Goal: Information Seeking & Learning: Learn about a topic

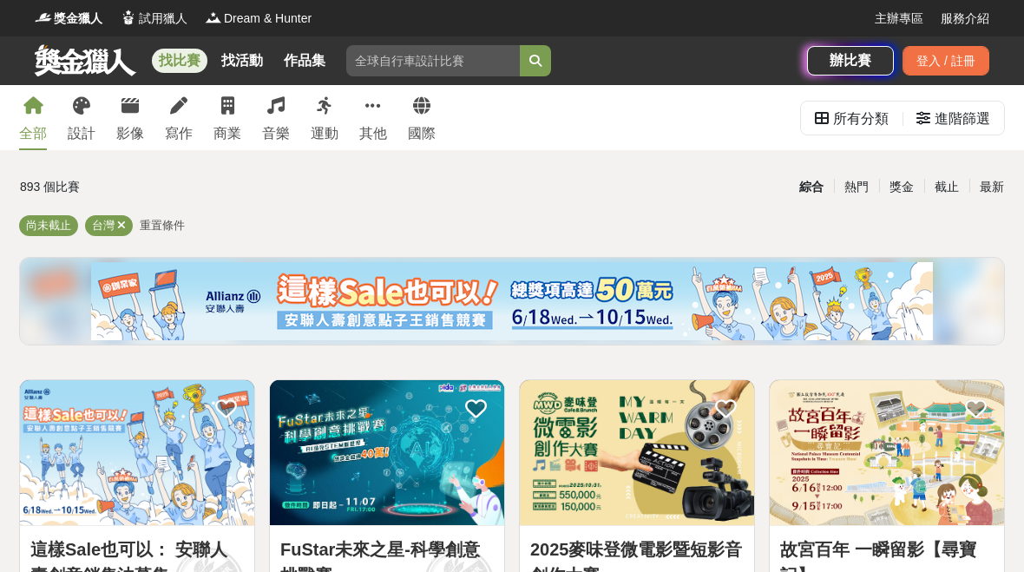
click at [95, 112] on link "設計" at bounding box center [82, 117] width 28 height 65
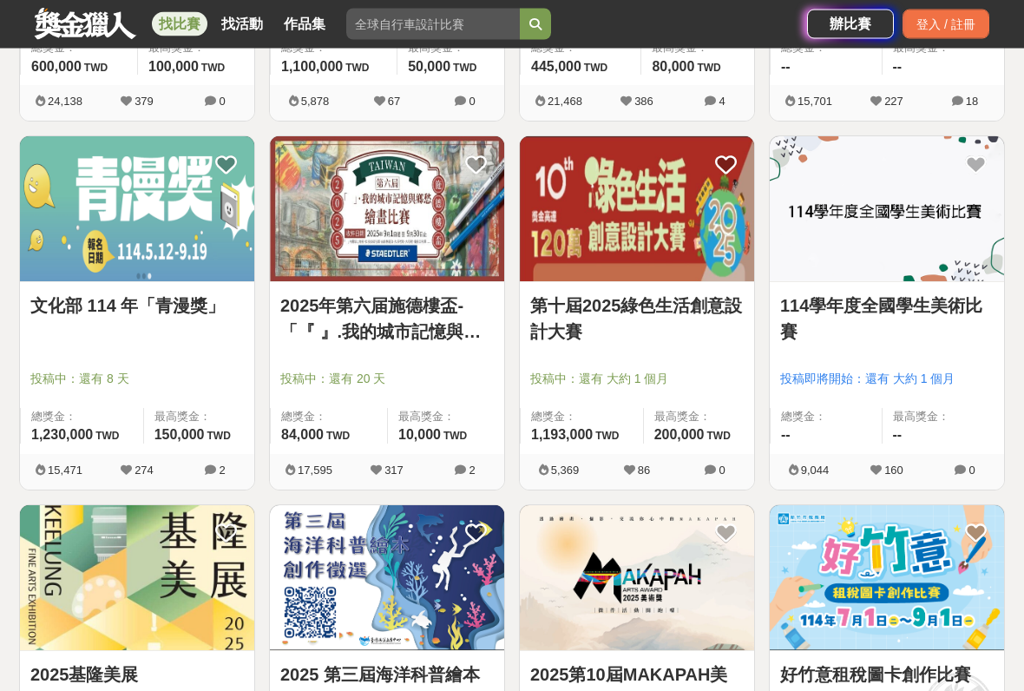
scroll to position [981, 0]
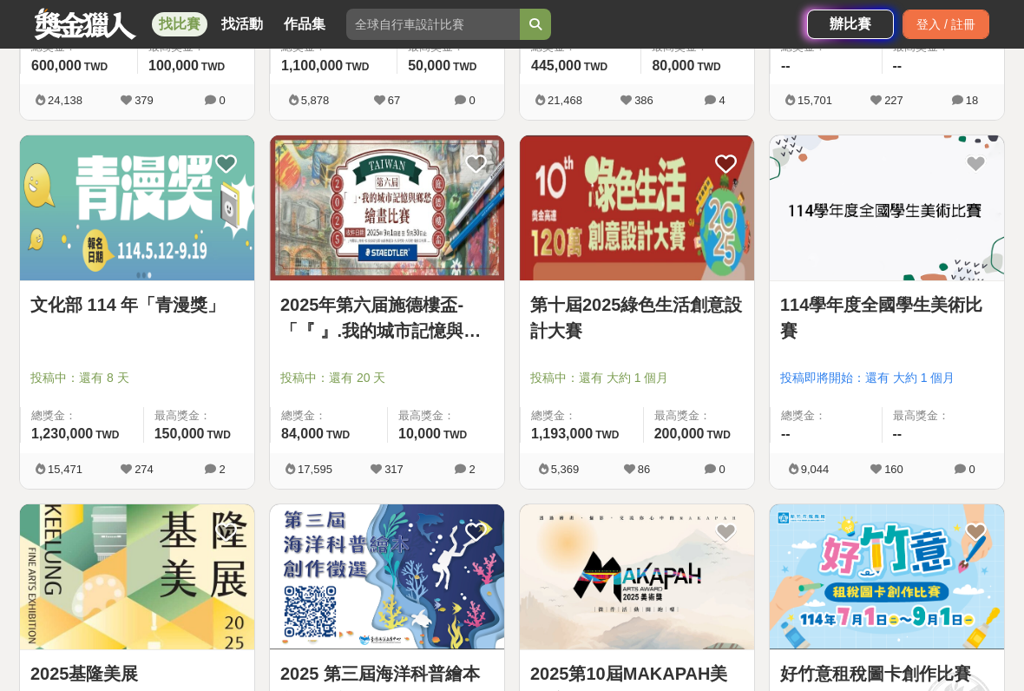
click at [117, 200] on img at bounding box center [137, 207] width 234 height 145
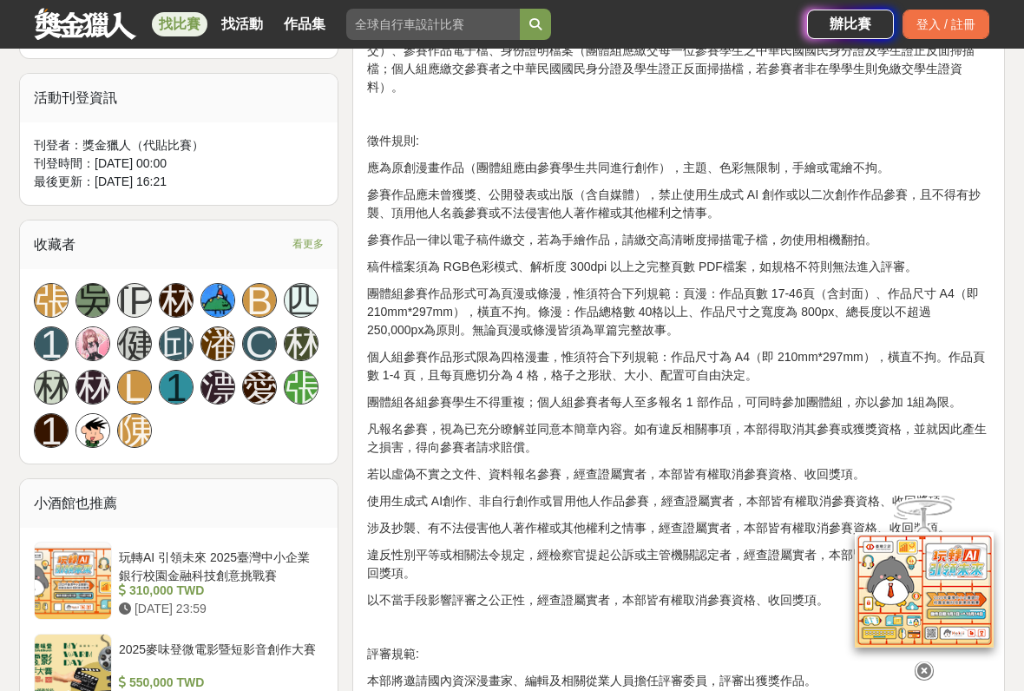
scroll to position [990, 0]
click at [906, 571] on div at bounding box center [924, 666] width 174 height 30
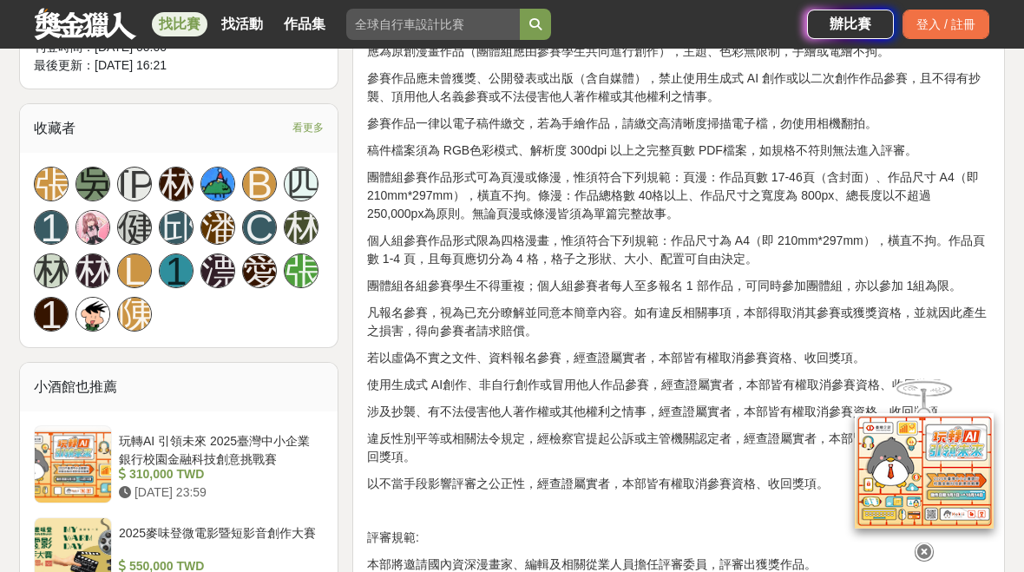
scroll to position [1033, 0]
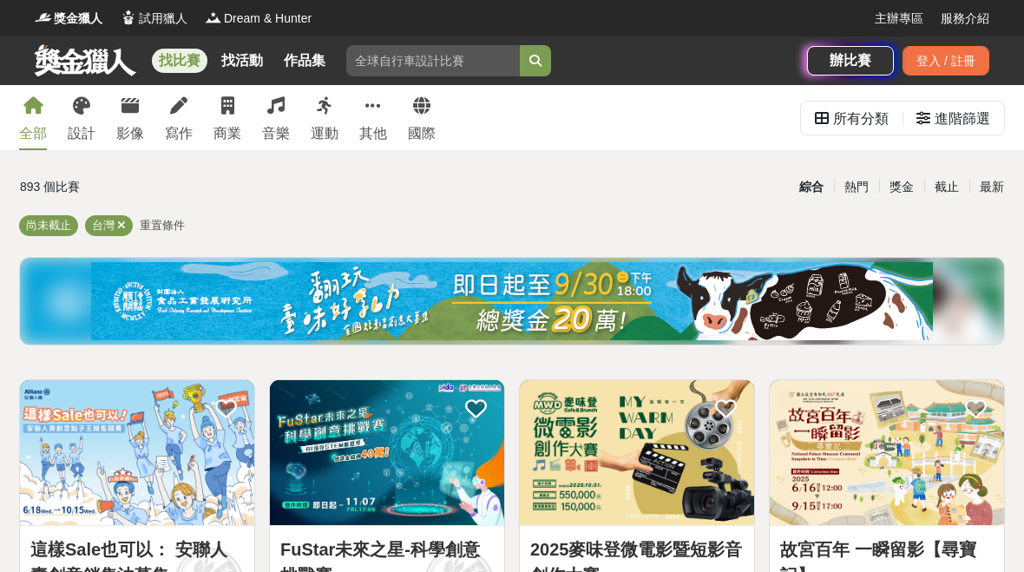
click at [942, 184] on div "截止" at bounding box center [946, 187] width 45 height 30
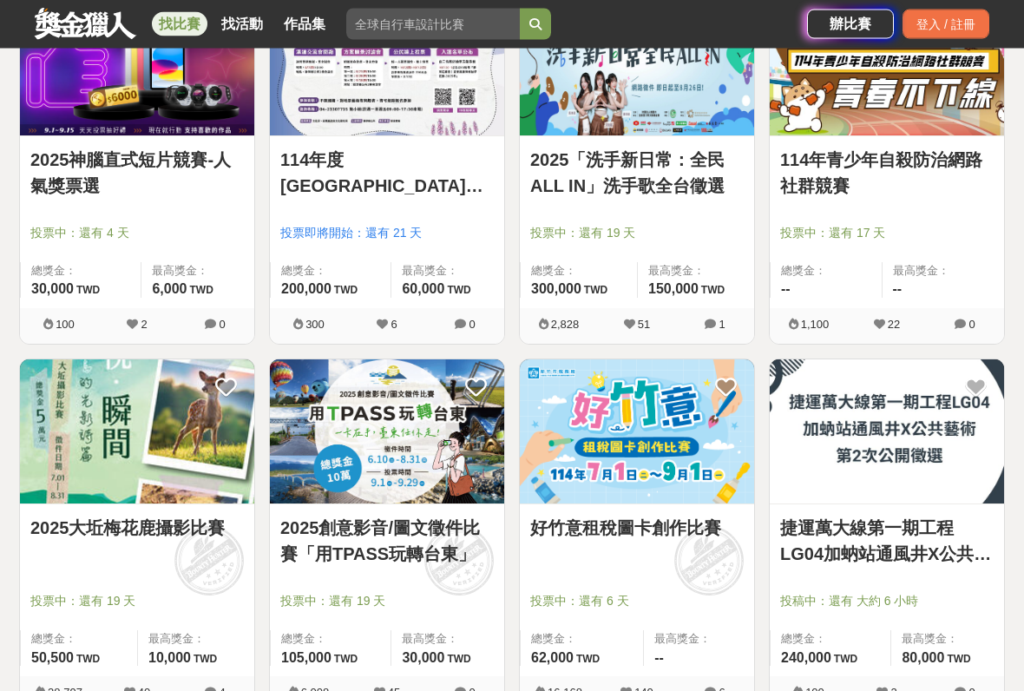
scroll to position [390, 0]
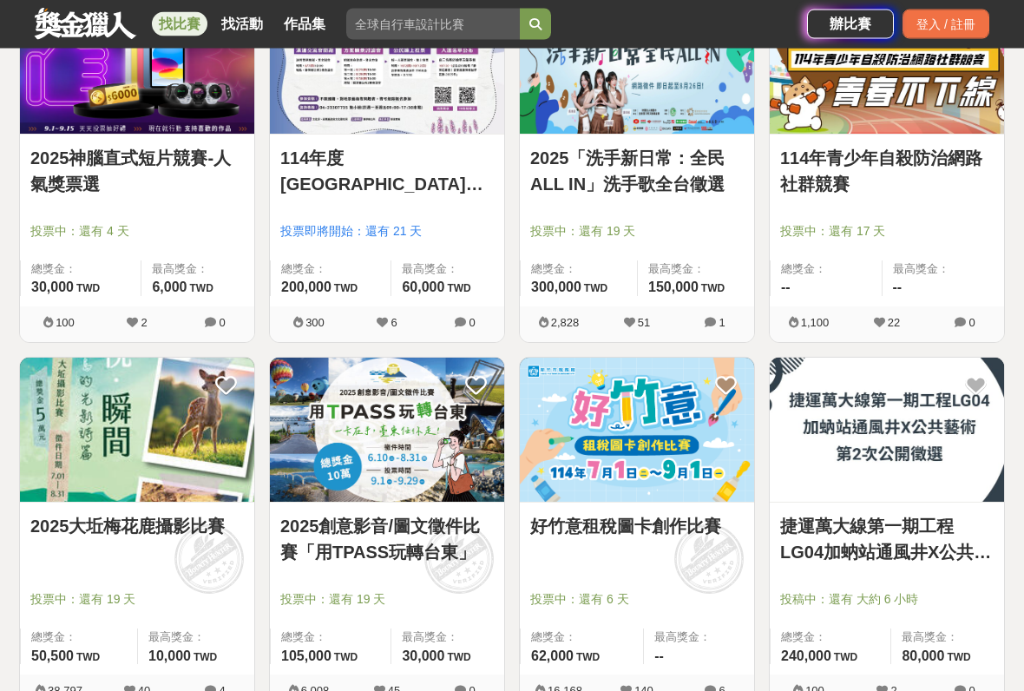
click at [692, 116] on img at bounding box center [637, 62] width 234 height 145
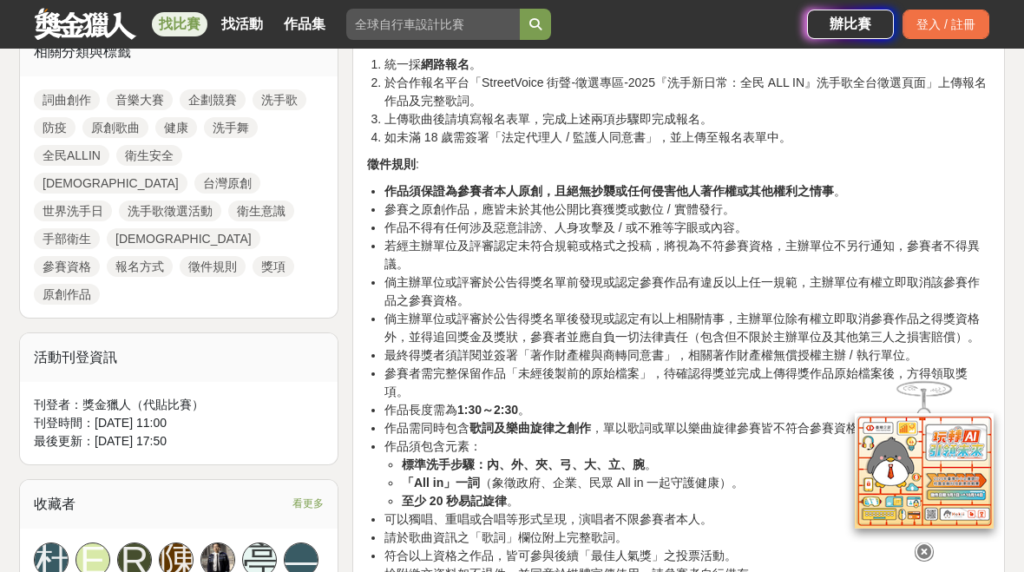
scroll to position [804, 0]
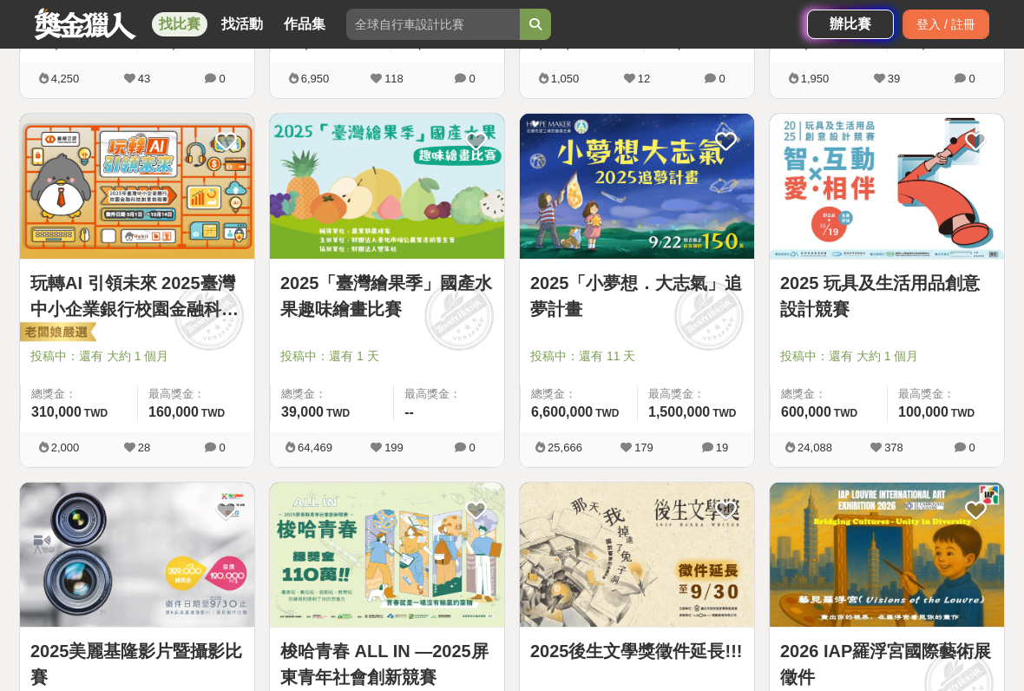
scroll to position [1372, 0]
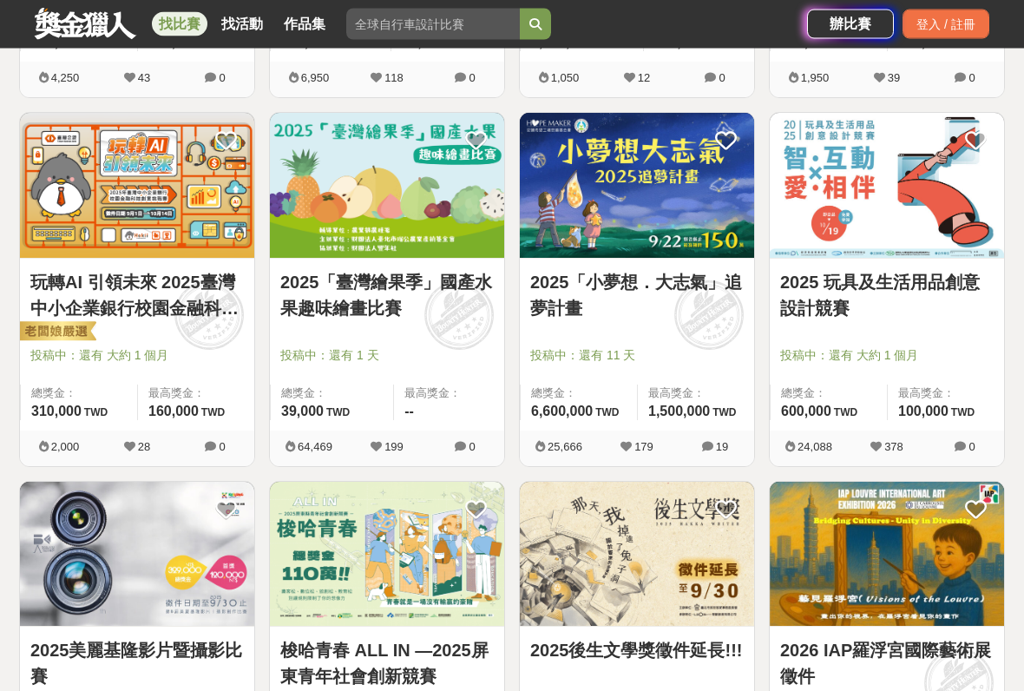
click at [480, 460] on div "64,469 199 0" at bounding box center [387, 449] width 234 height 36
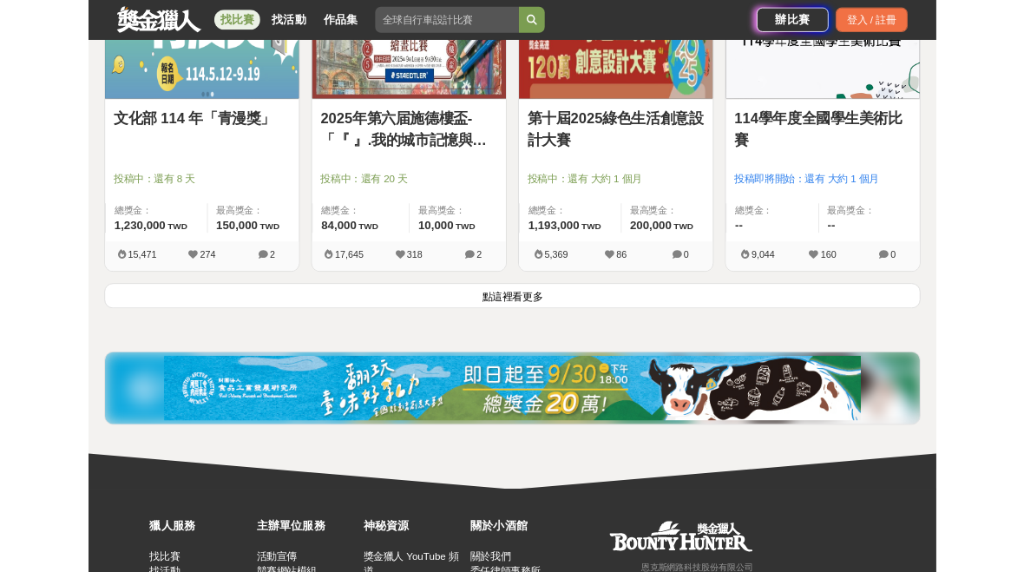
scroll to position [2249, 0]
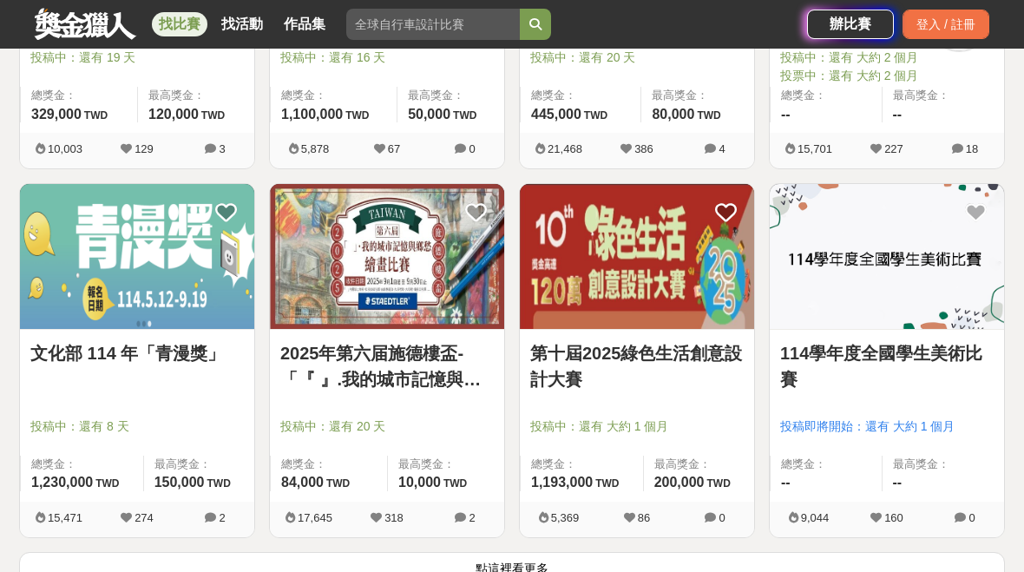
scroll to position [2034, 0]
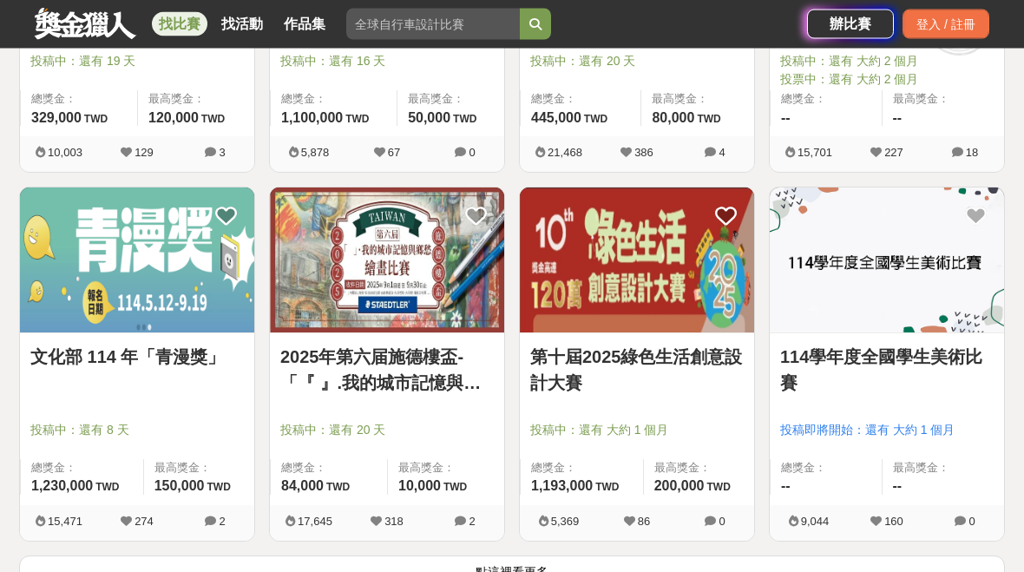
click at [578, 155] on span "21,468" at bounding box center [565, 153] width 35 height 13
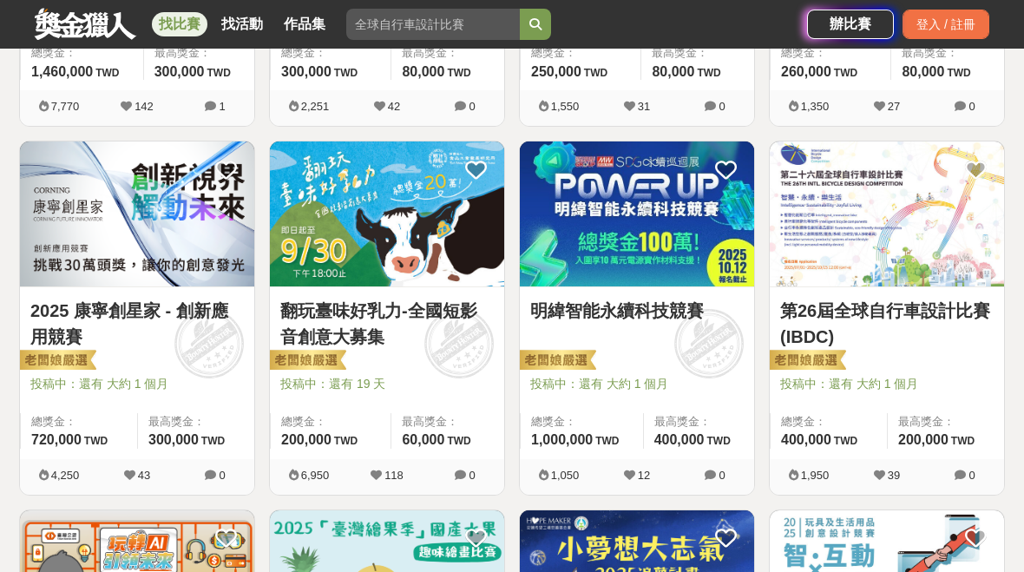
scroll to position [966, 0]
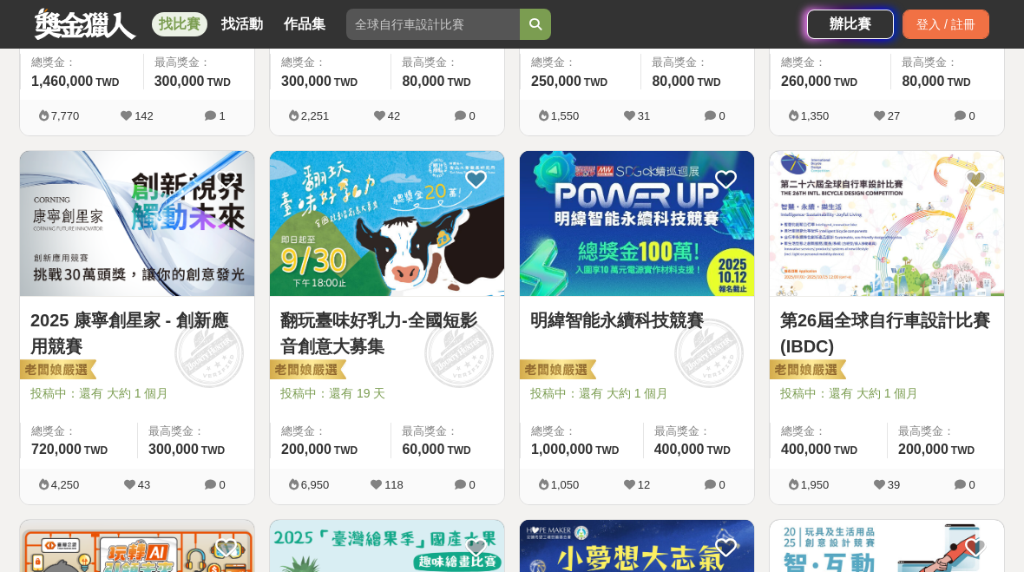
click at [1013, 167] on div "893 個比賽 綜合 熱門 獎金 截止 最新 尚未截止 台灣 重置條件 這樣Sale也可以： 安聯人壽創意銷售法募集 投稿中：還有 大約 1 個月 總獎金： …" at bounding box center [511, 506] width 1013 height 2603
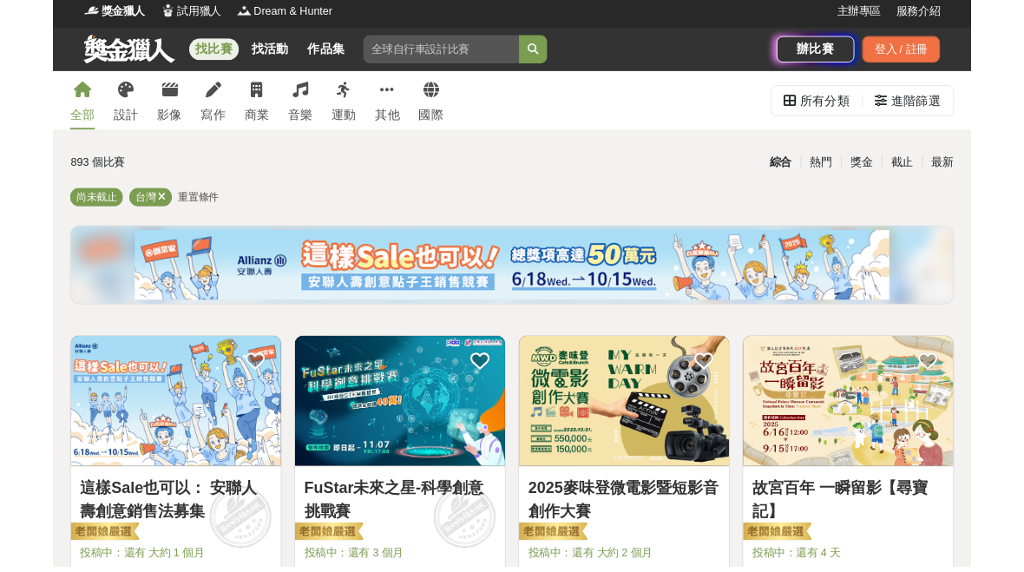
scroll to position [29, 0]
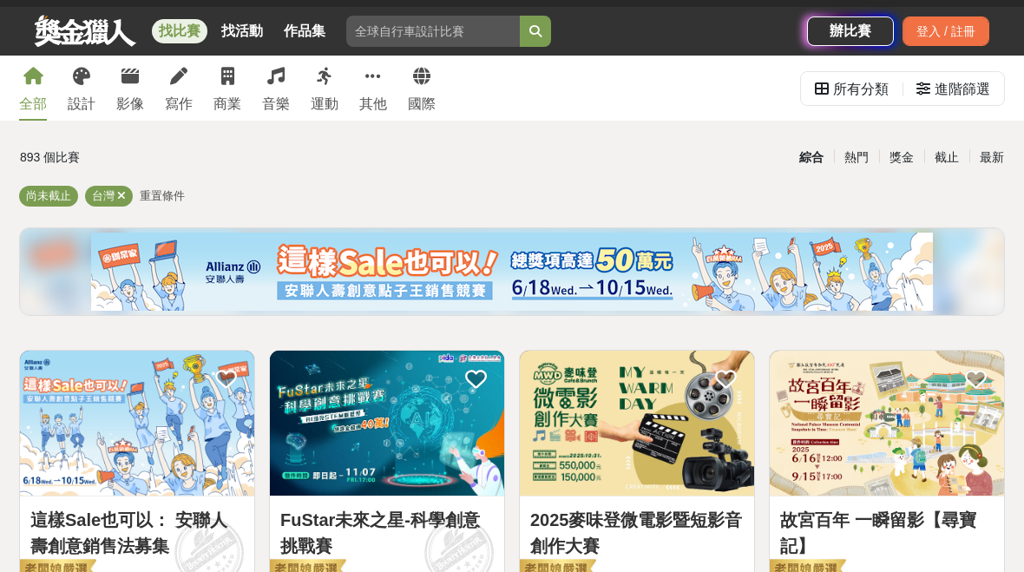
click at [68, 80] on link "設計" at bounding box center [82, 88] width 28 height 65
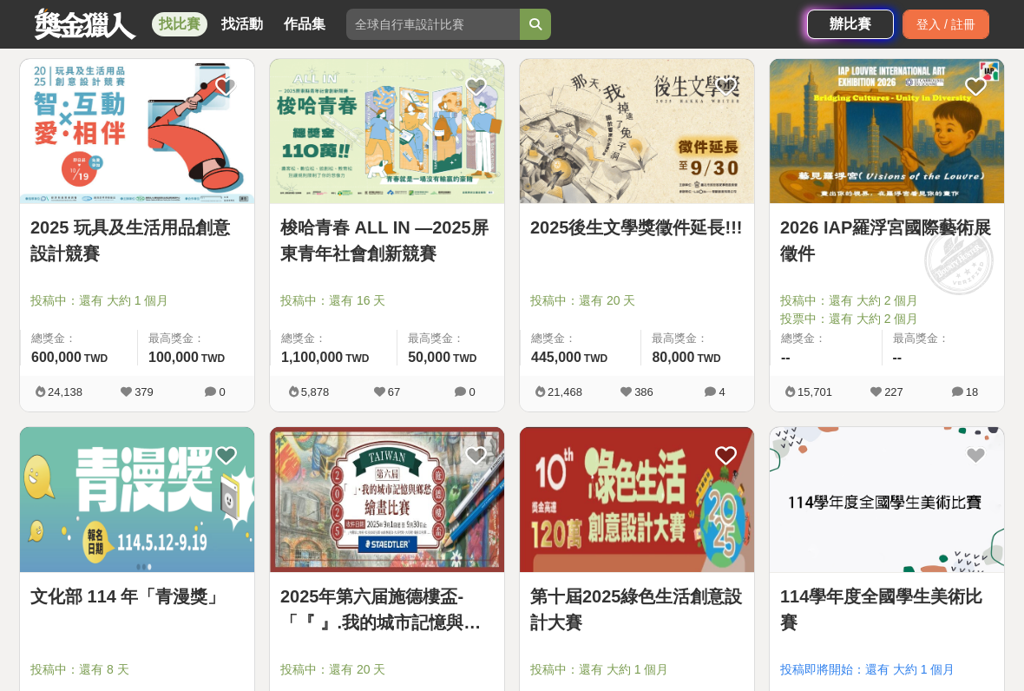
scroll to position [694, 0]
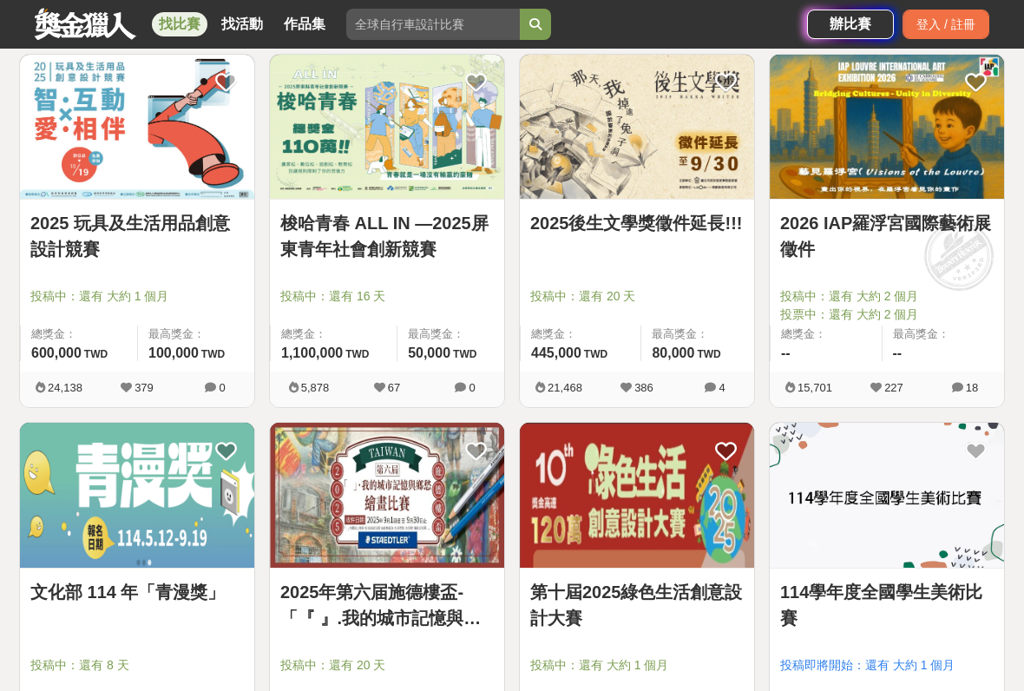
click at [628, 198] on img at bounding box center [637, 127] width 234 height 145
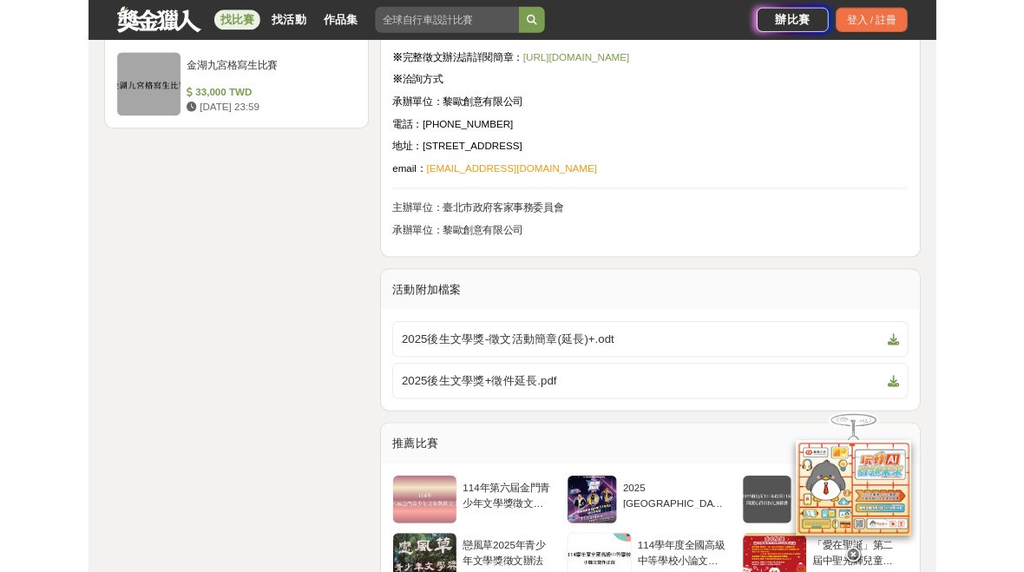
scroll to position [2393, 0]
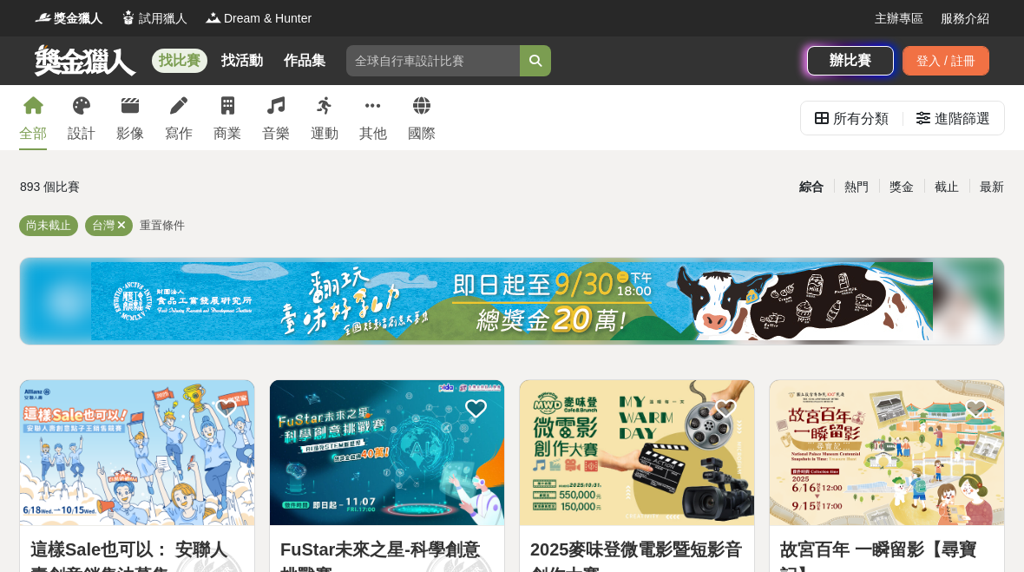
click at [182, 137] on div "寫作" at bounding box center [179, 133] width 28 height 21
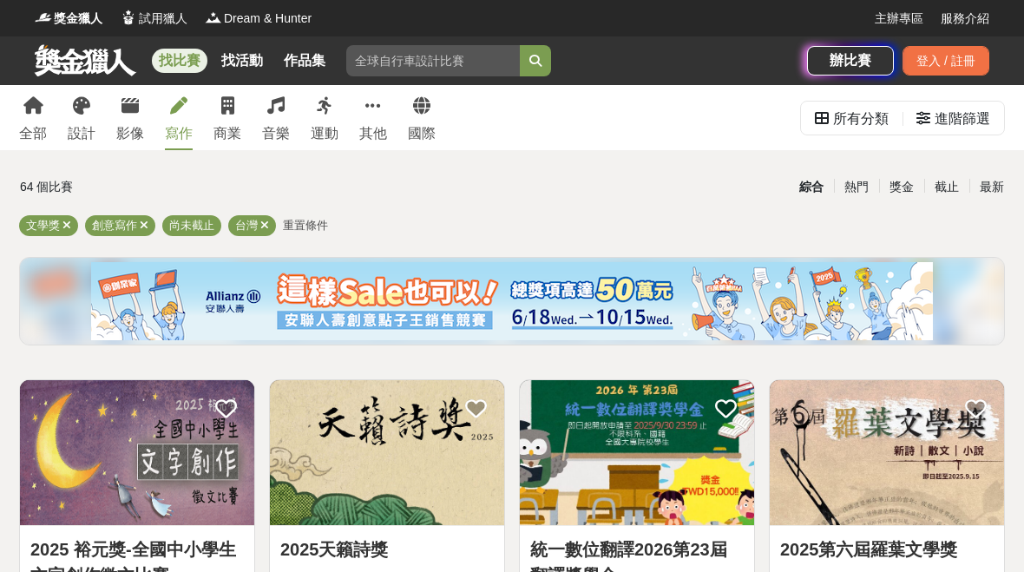
click at [170, 107] on icon at bounding box center [178, 105] width 17 height 17
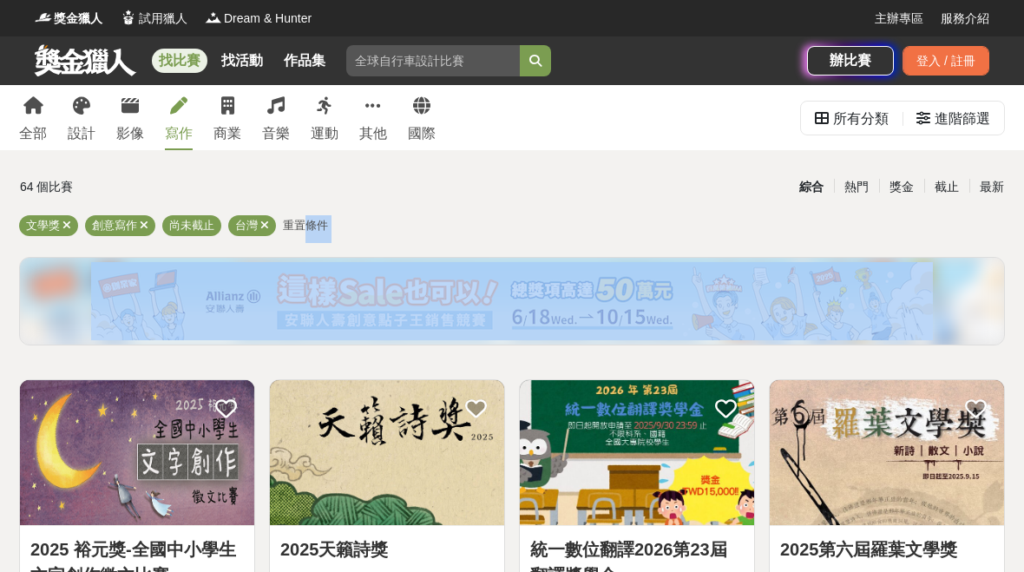
click at [133, 118] on link "影像" at bounding box center [130, 117] width 28 height 65
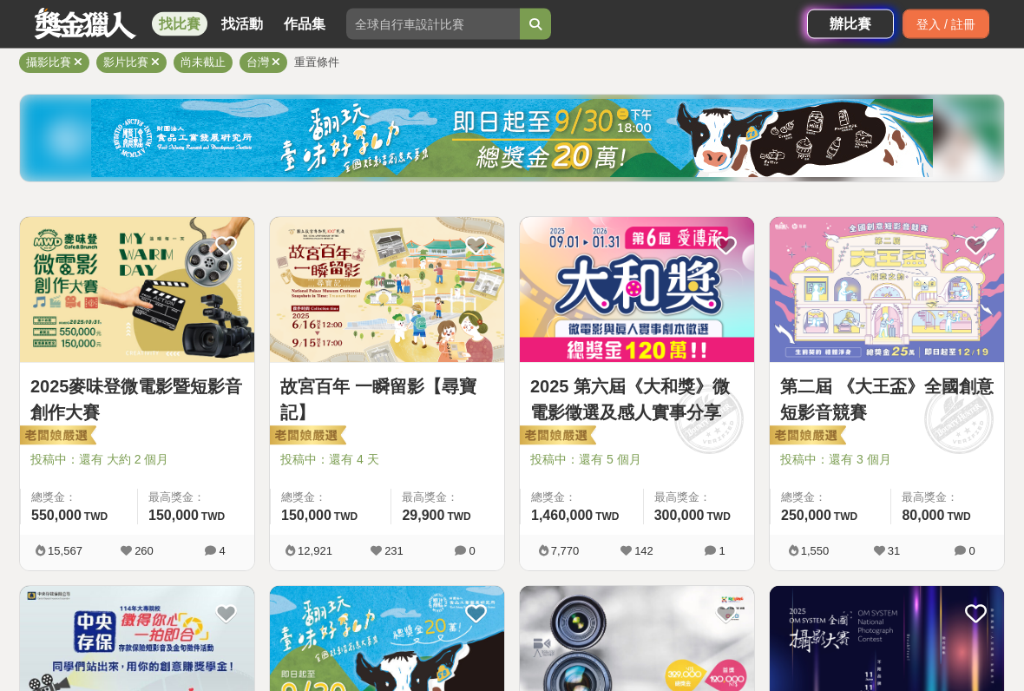
scroll to position [158, 0]
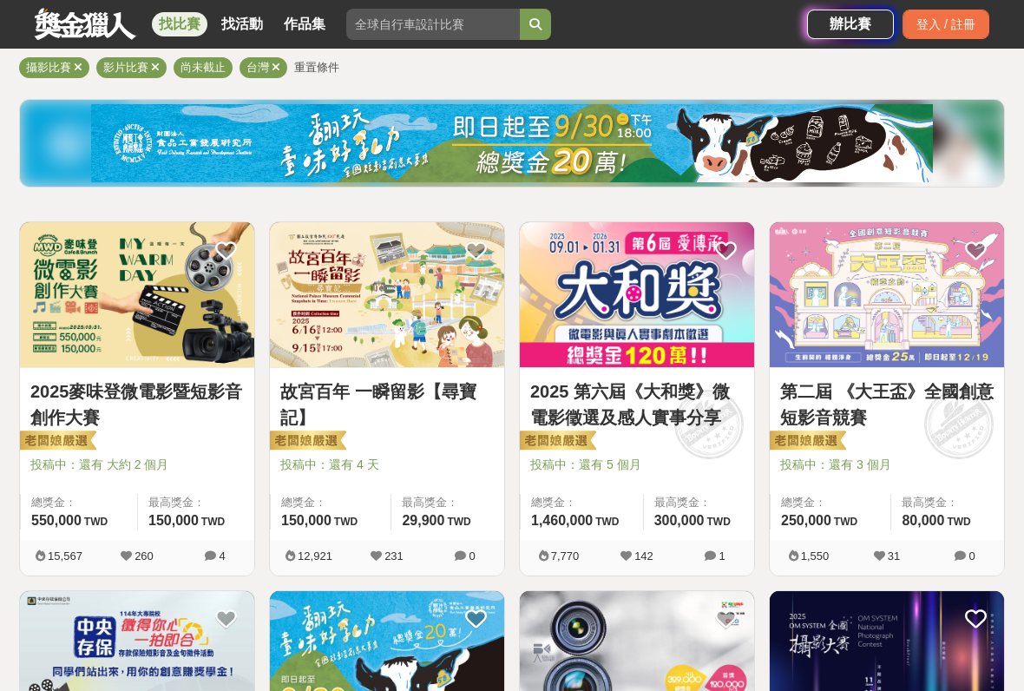
click at [872, 290] on img at bounding box center [887, 294] width 234 height 145
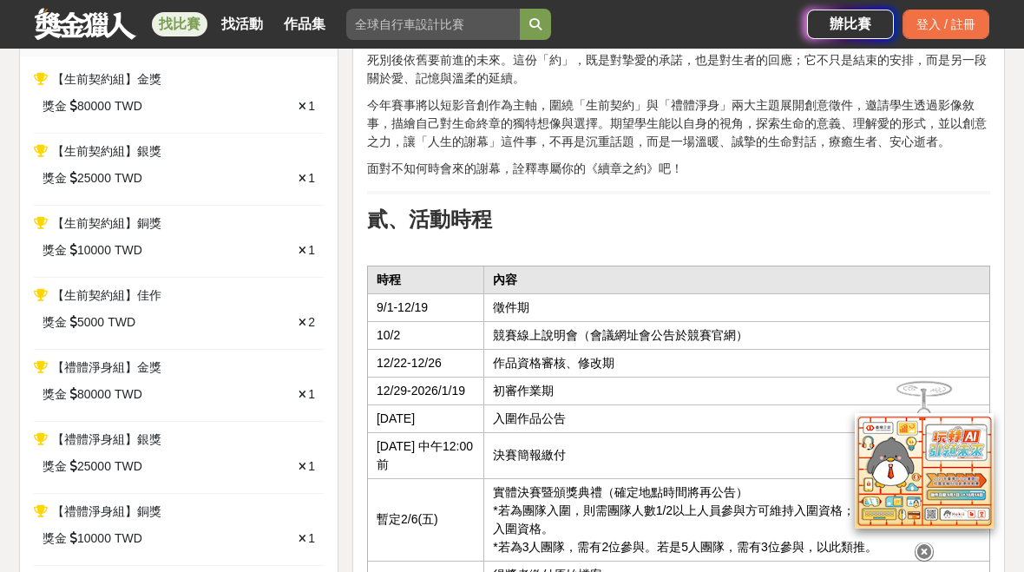
scroll to position [737, 0]
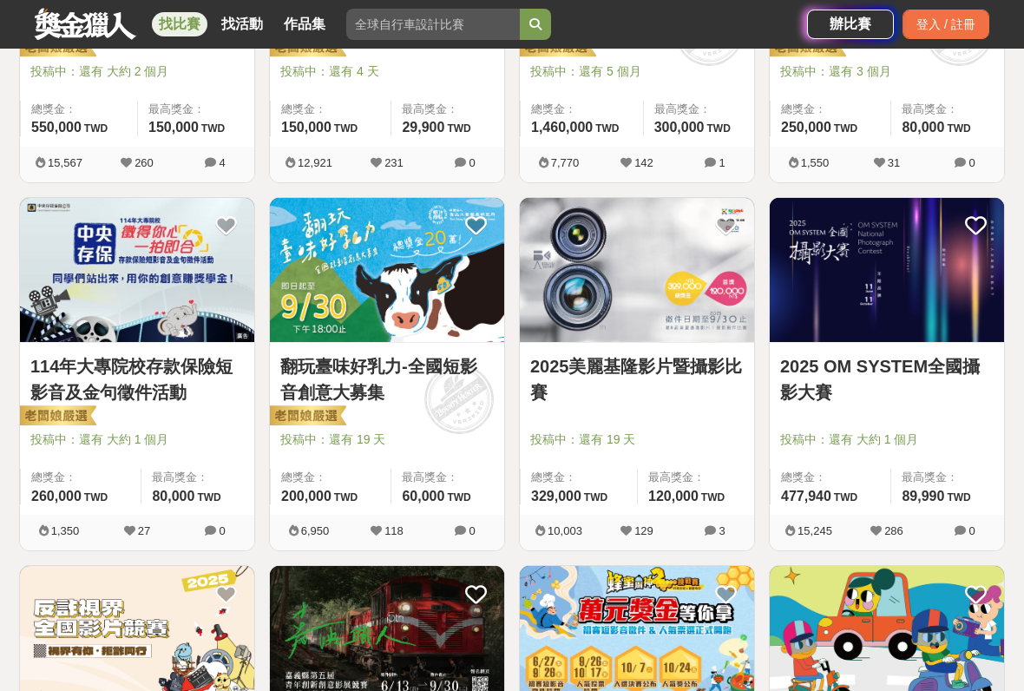
scroll to position [560, 0]
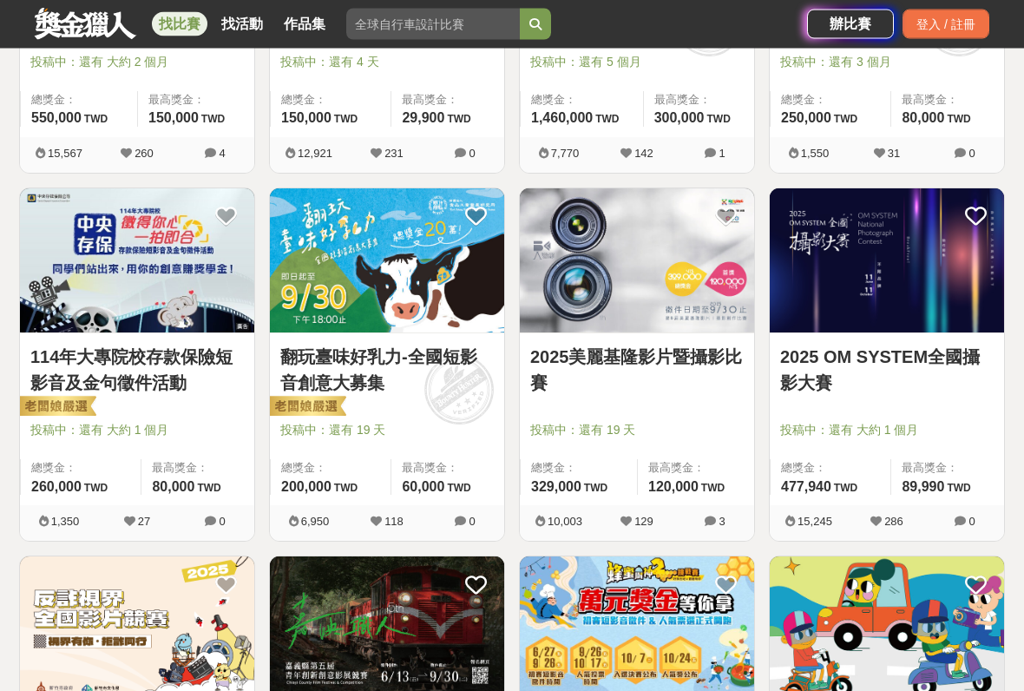
click at [893, 284] on img at bounding box center [887, 261] width 234 height 145
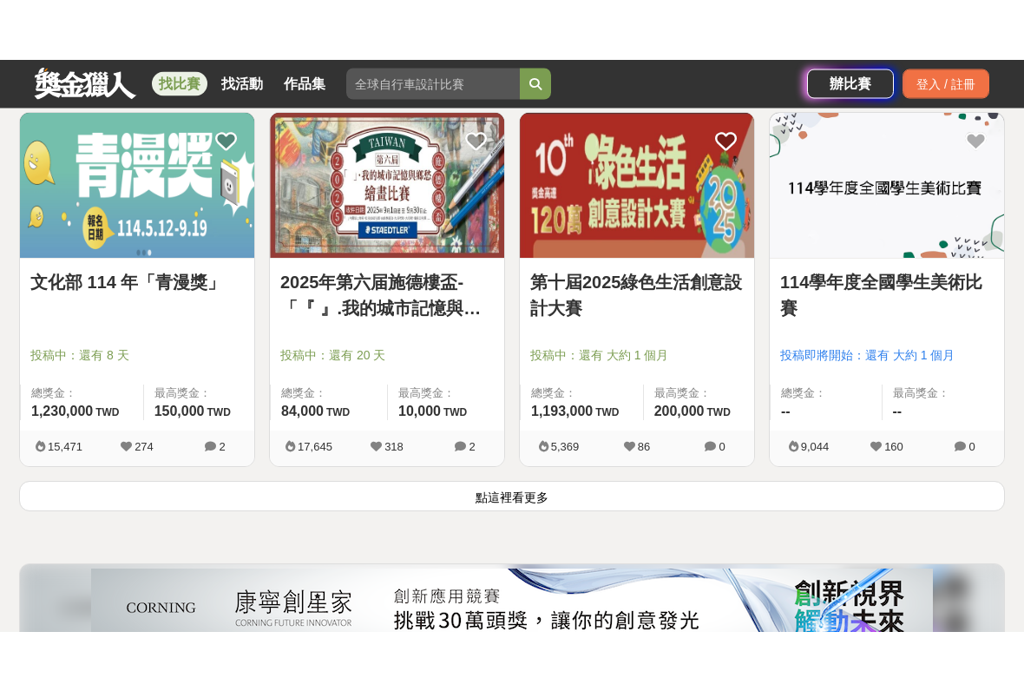
scroll to position [2193, 0]
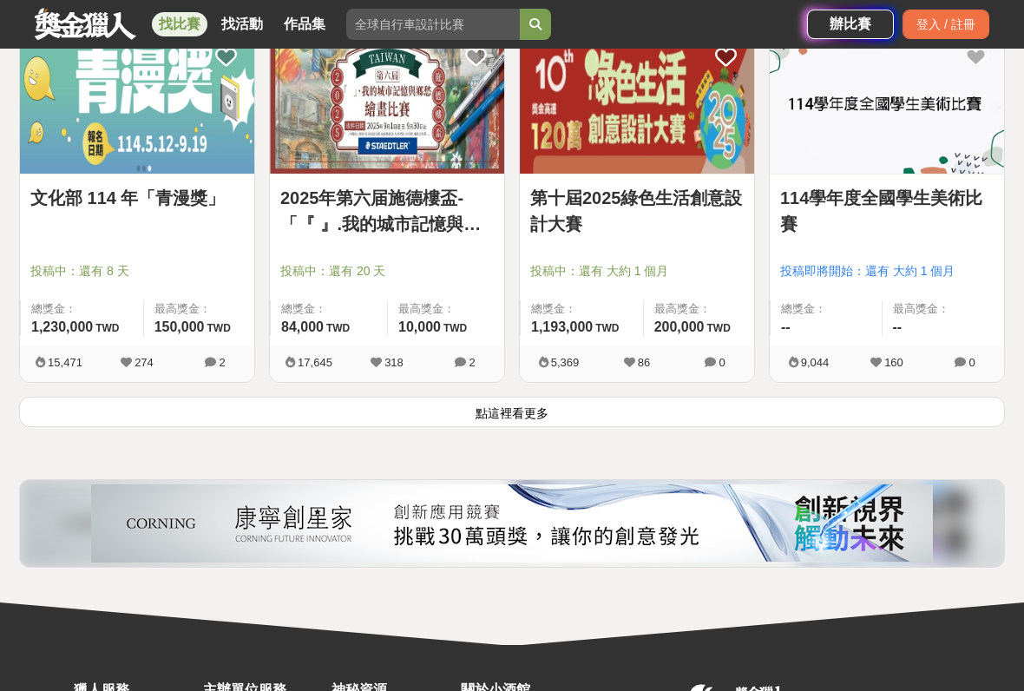
click at [893, 112] on img at bounding box center [887, 101] width 234 height 145
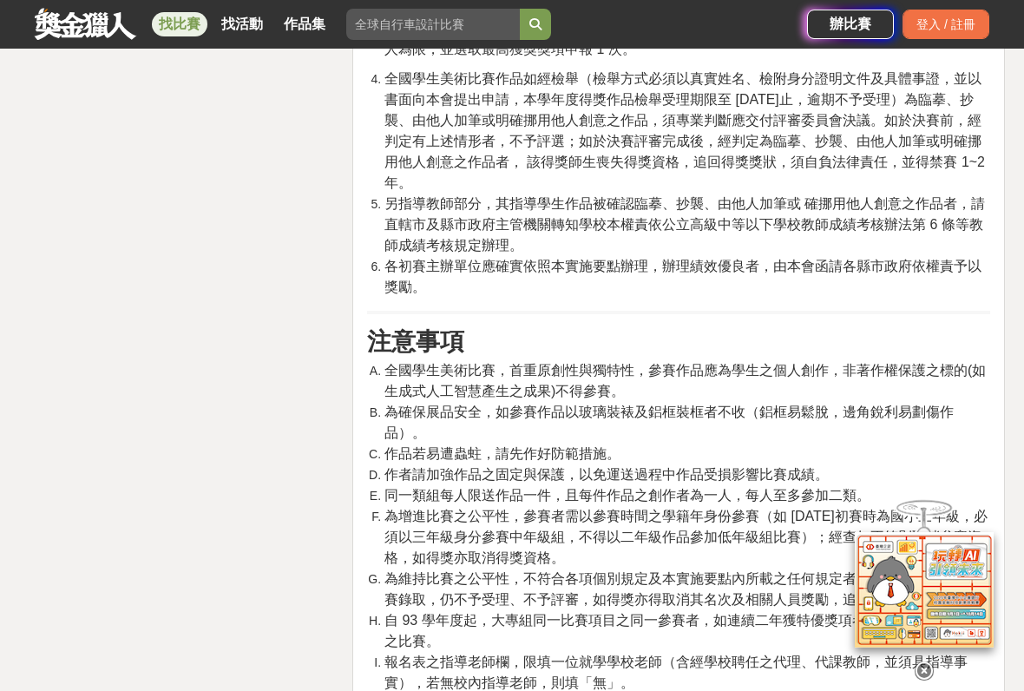
scroll to position [8646, 0]
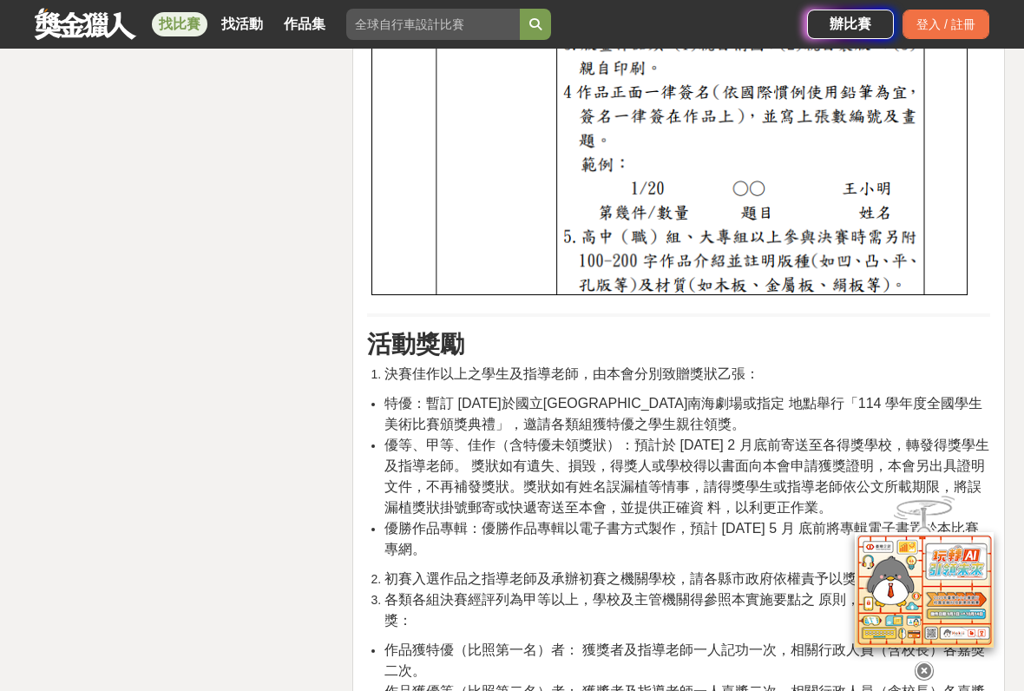
click at [21, 22] on div "找比賽 找活動 作品集 [PERSON_NAME]組 學生學習 戶外寫生 雙人活力路跑 素養競賽 活力組 辦比賽 登入 / 註冊" at bounding box center [512, 24] width 1024 height 49
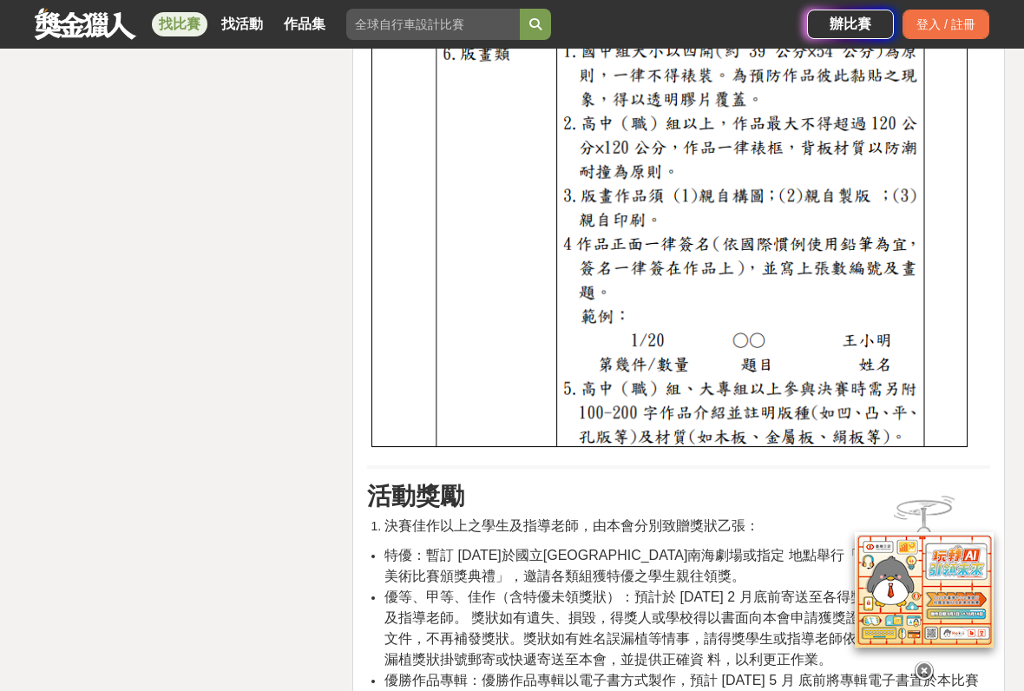
scroll to position [7748, 0]
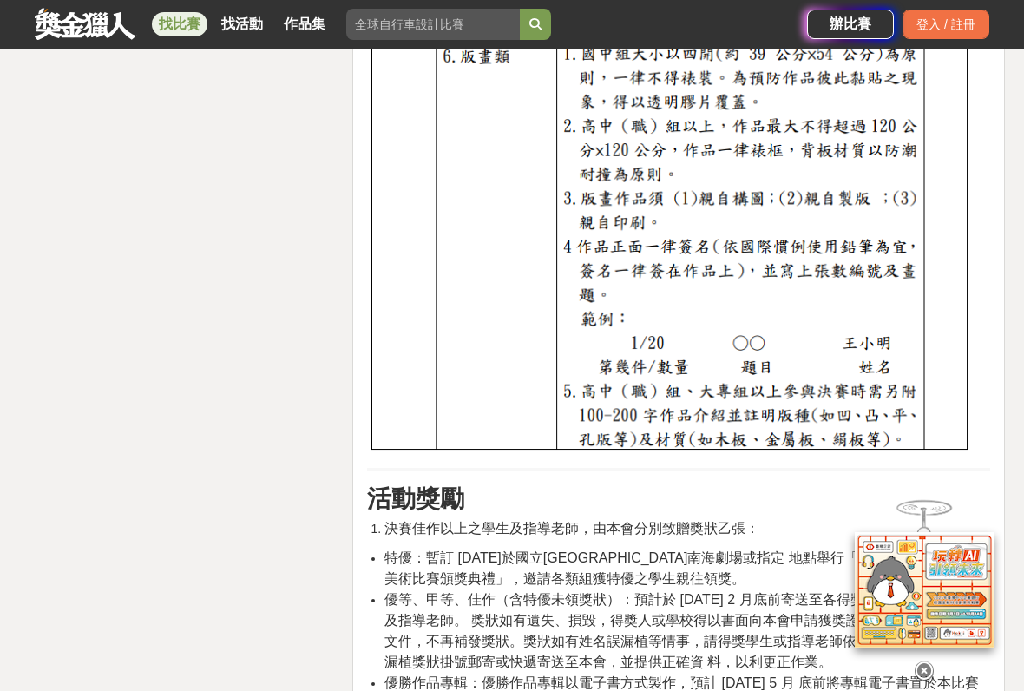
click at [217, 16] on link "找活動" at bounding box center [242, 24] width 56 height 24
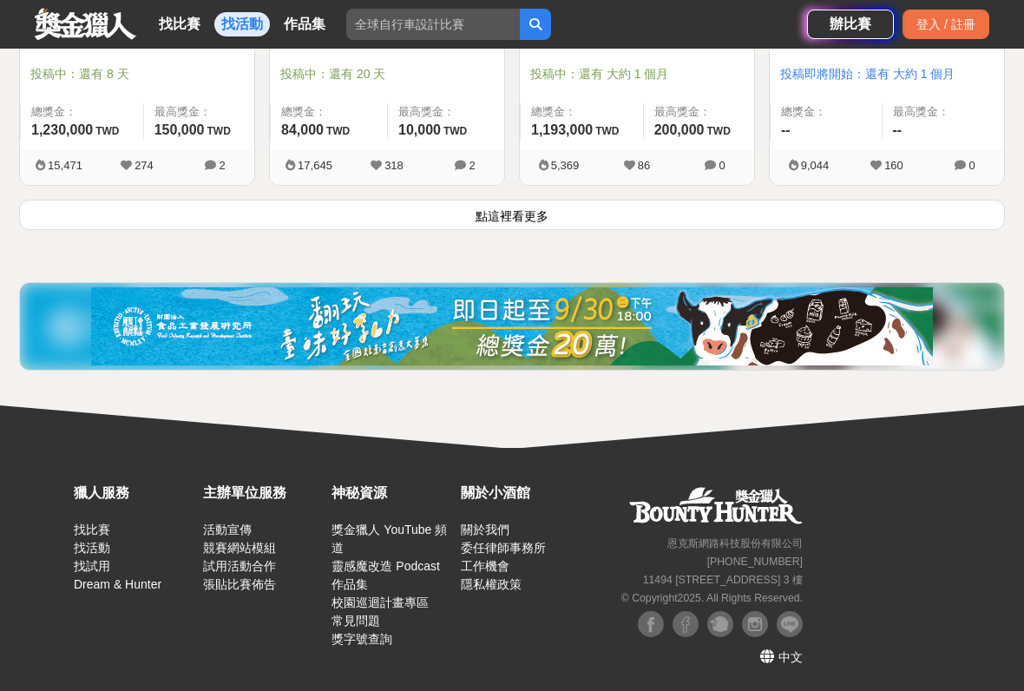
click at [201, 3] on div "找比賽 找活動 作品集" at bounding box center [245, 24] width 187 height 49
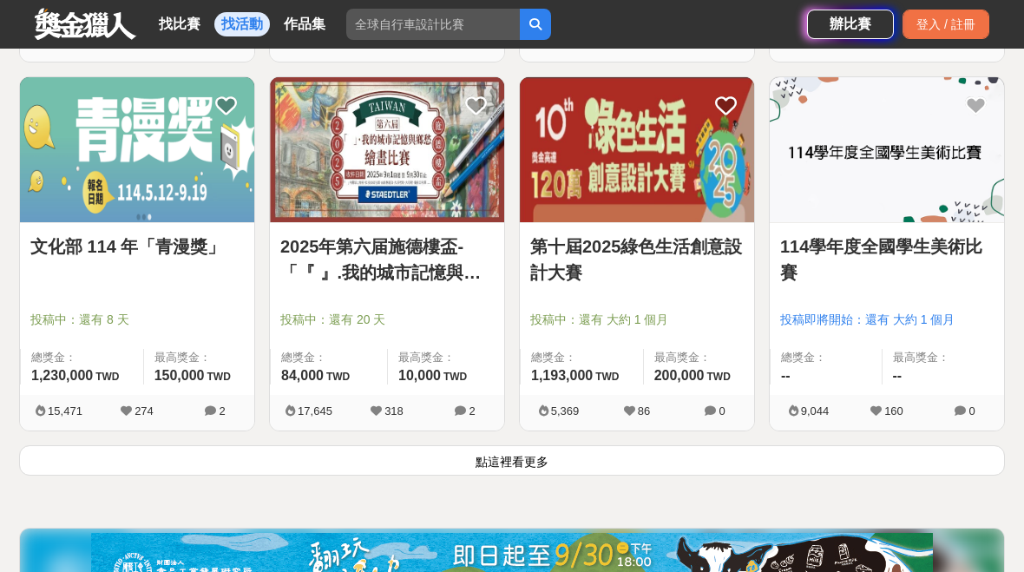
scroll to position [2144, 0]
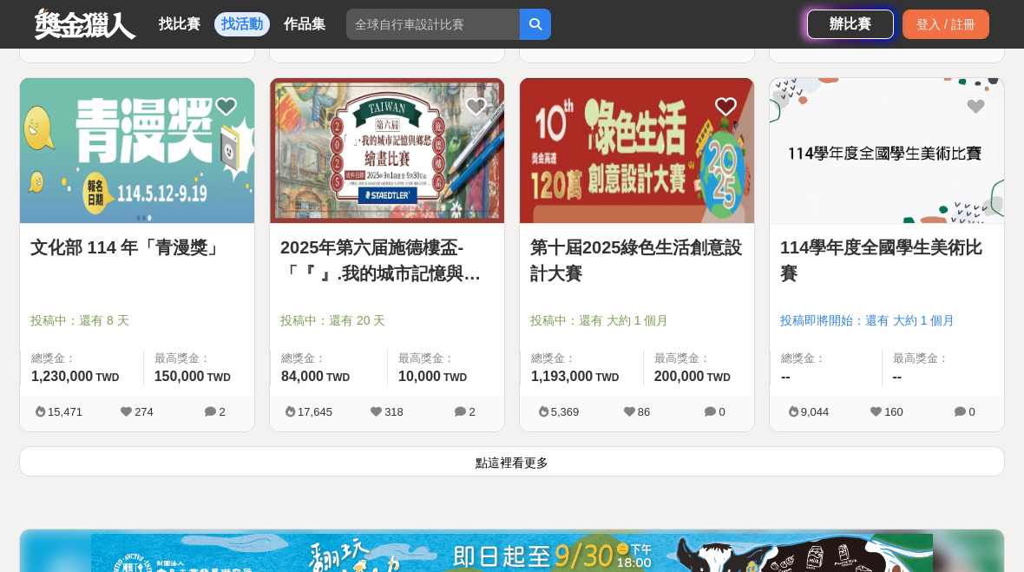
click at [256, 19] on link "找活動" at bounding box center [242, 24] width 56 height 24
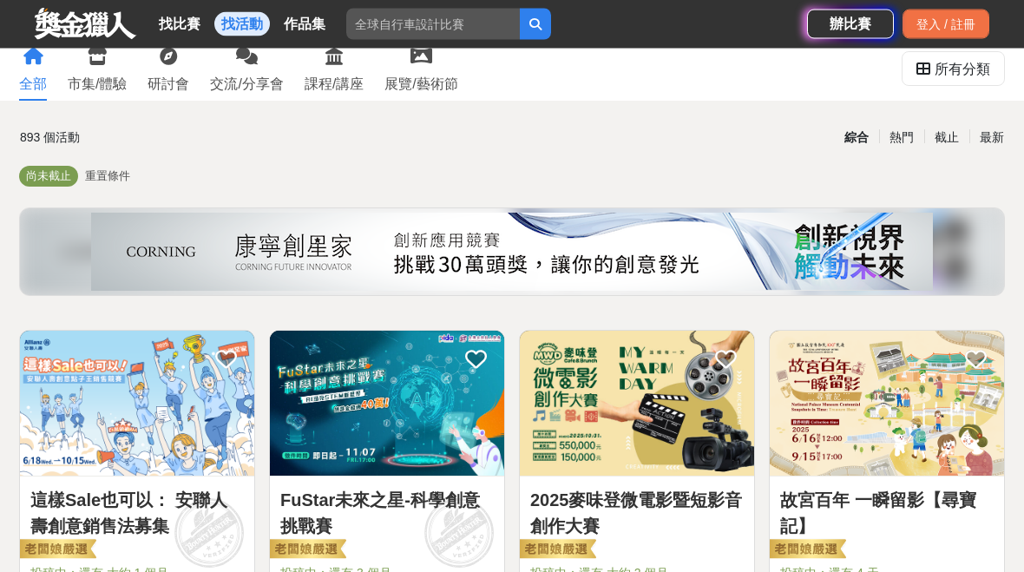
scroll to position [0, 0]
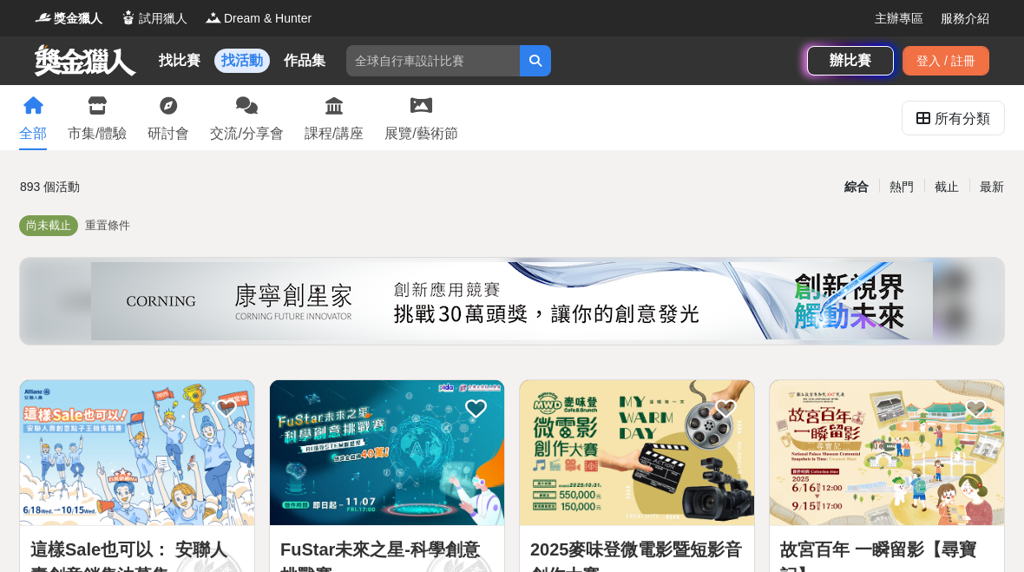
click at [313, 68] on link "作品集" at bounding box center [305, 61] width 56 height 24
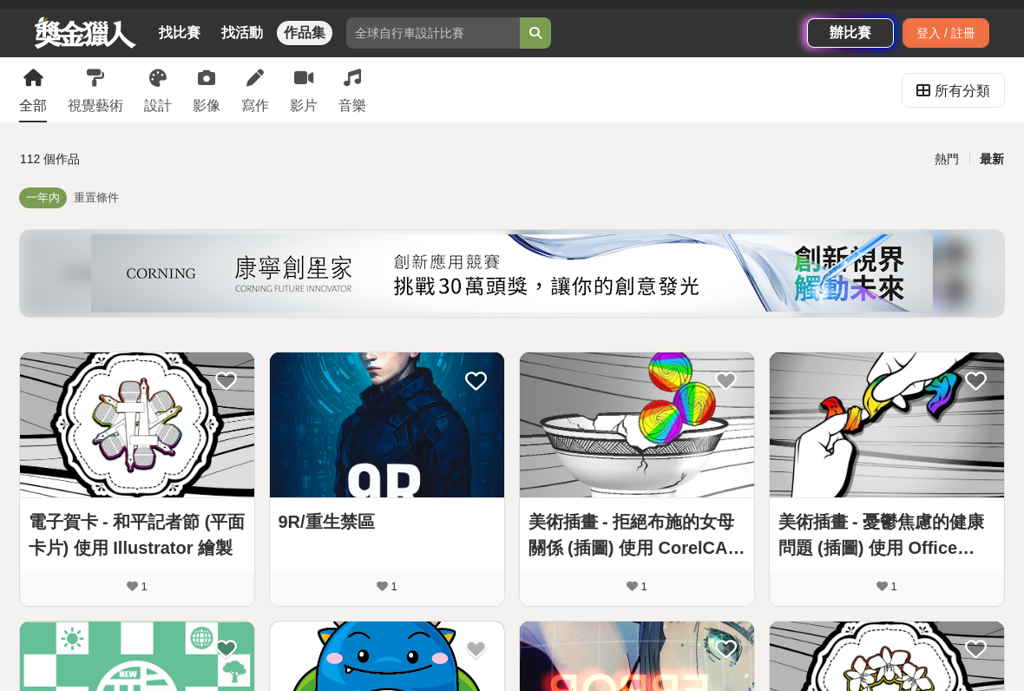
scroll to position [28, 0]
click at [234, 40] on link "找活動" at bounding box center [242, 33] width 56 height 24
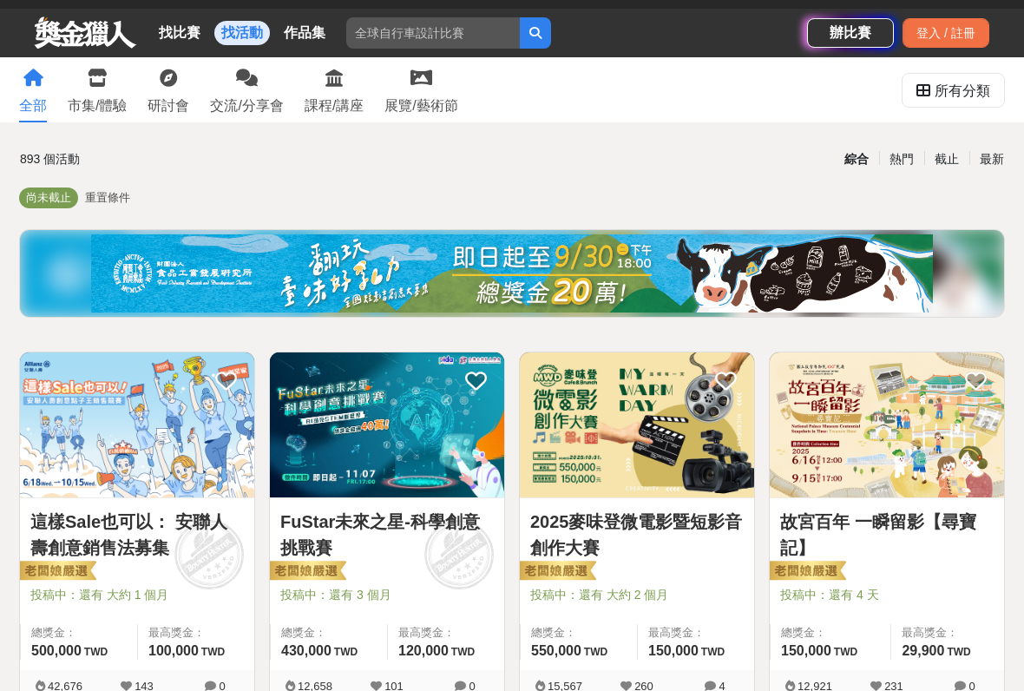
click at [175, 44] on link "找比賽" at bounding box center [180, 33] width 56 height 24
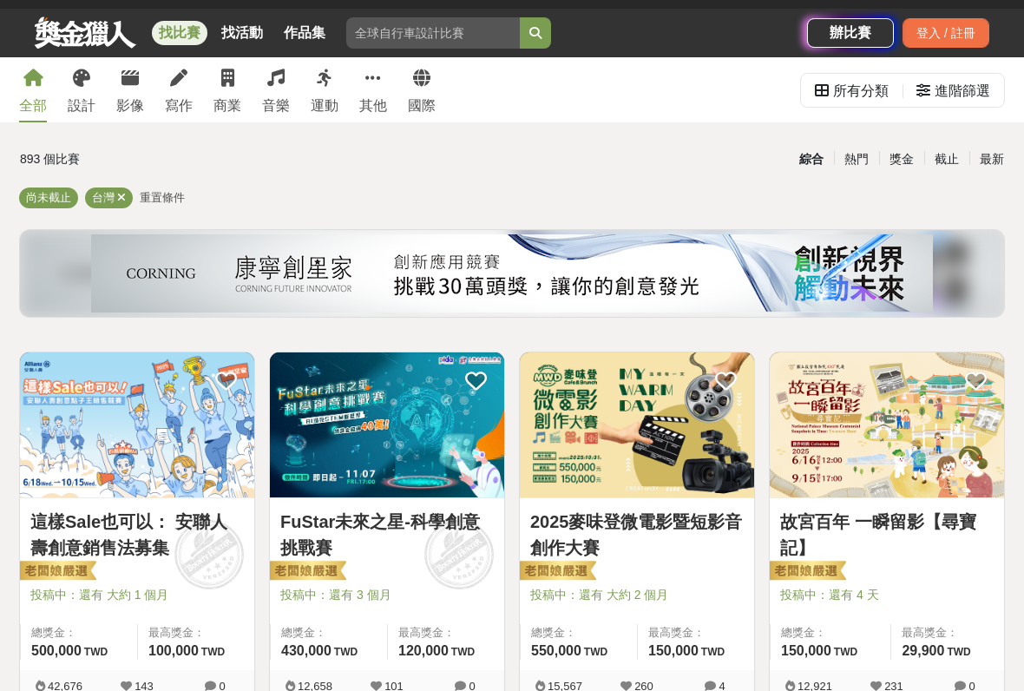
click at [116, 456] on img at bounding box center [137, 424] width 234 height 145
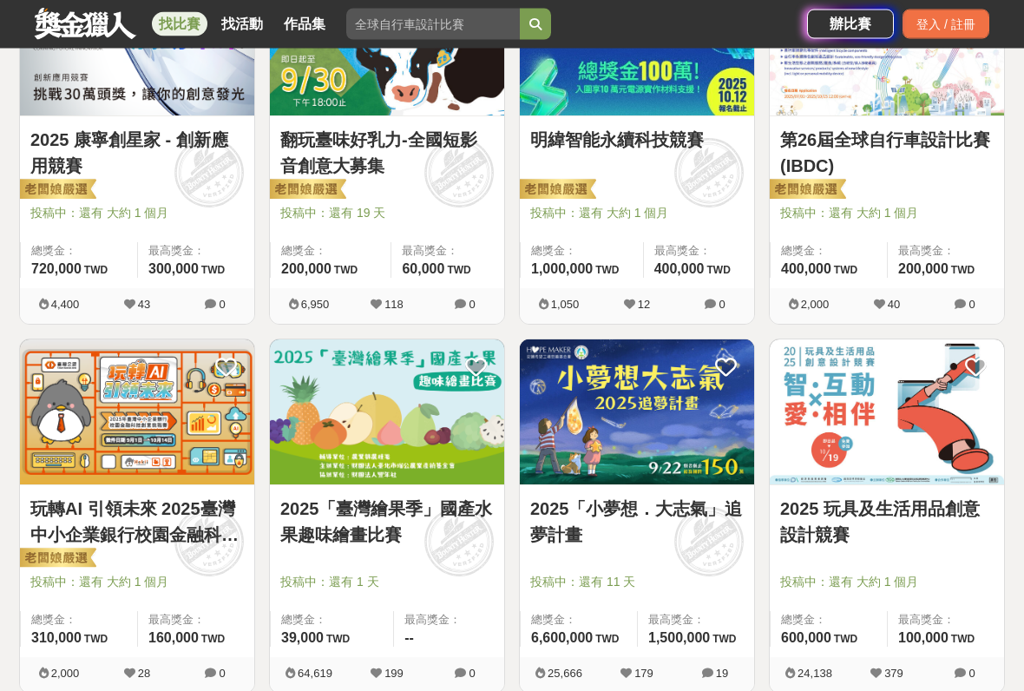
scroll to position [1147, 0]
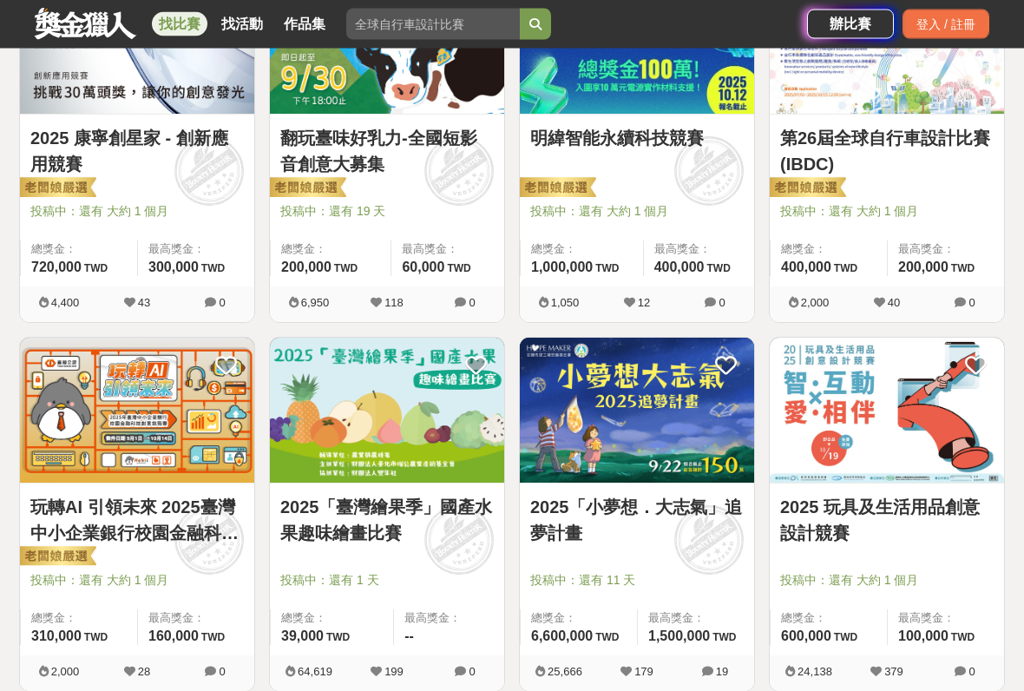
click at [723, 417] on img at bounding box center [637, 410] width 234 height 145
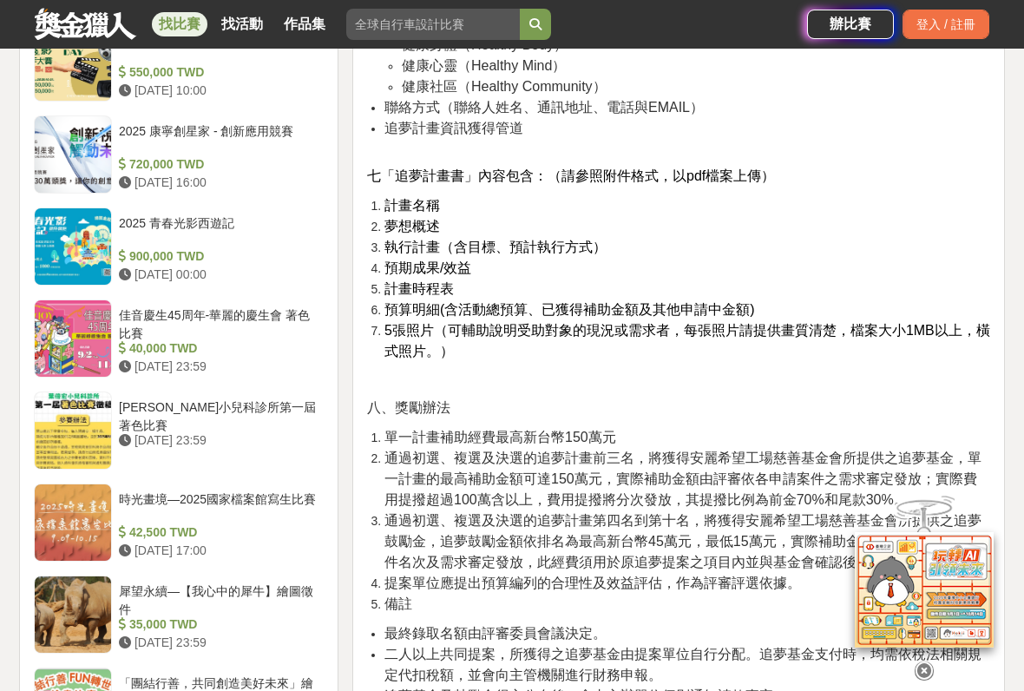
scroll to position [2262, 0]
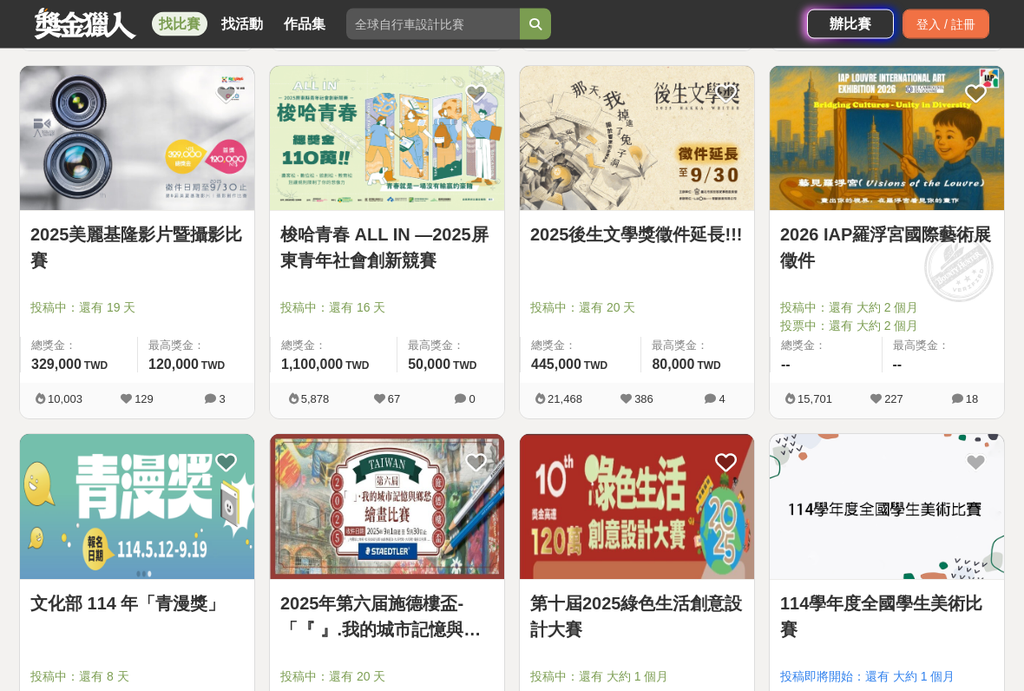
scroll to position [2069, 0]
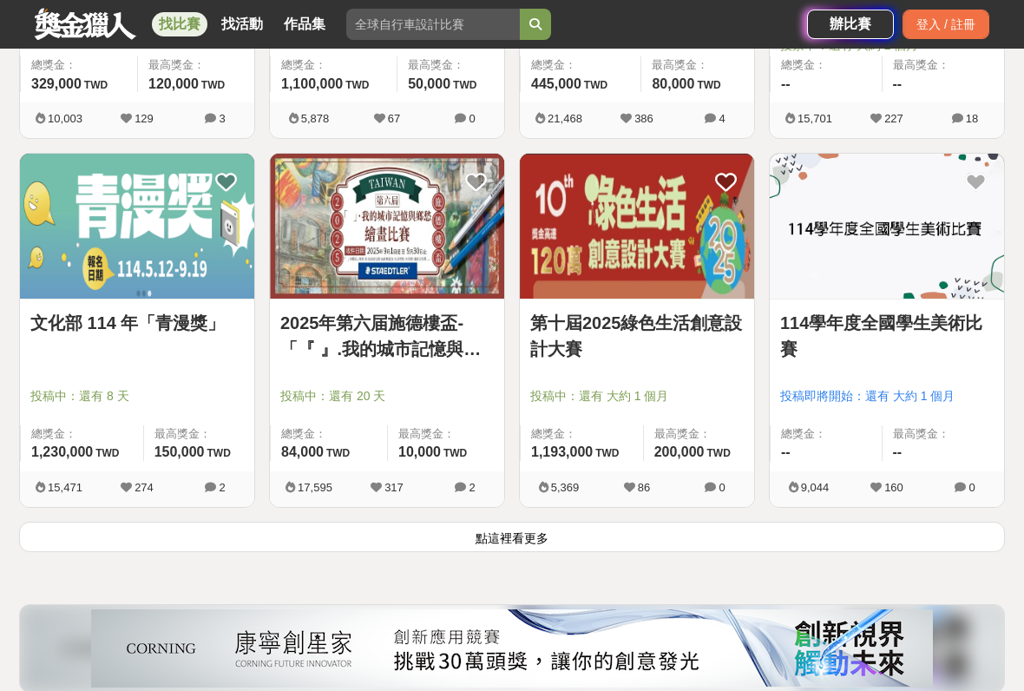
click at [465, 277] on img at bounding box center [387, 226] width 234 height 145
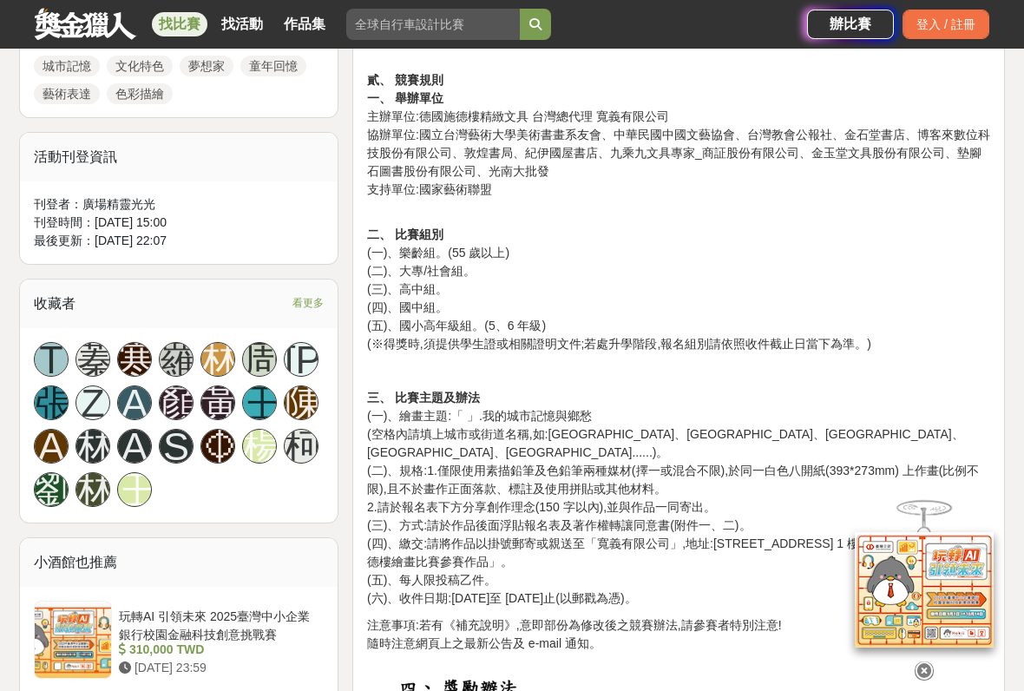
scroll to position [918, 0]
